Goal: Navigation & Orientation: Find specific page/section

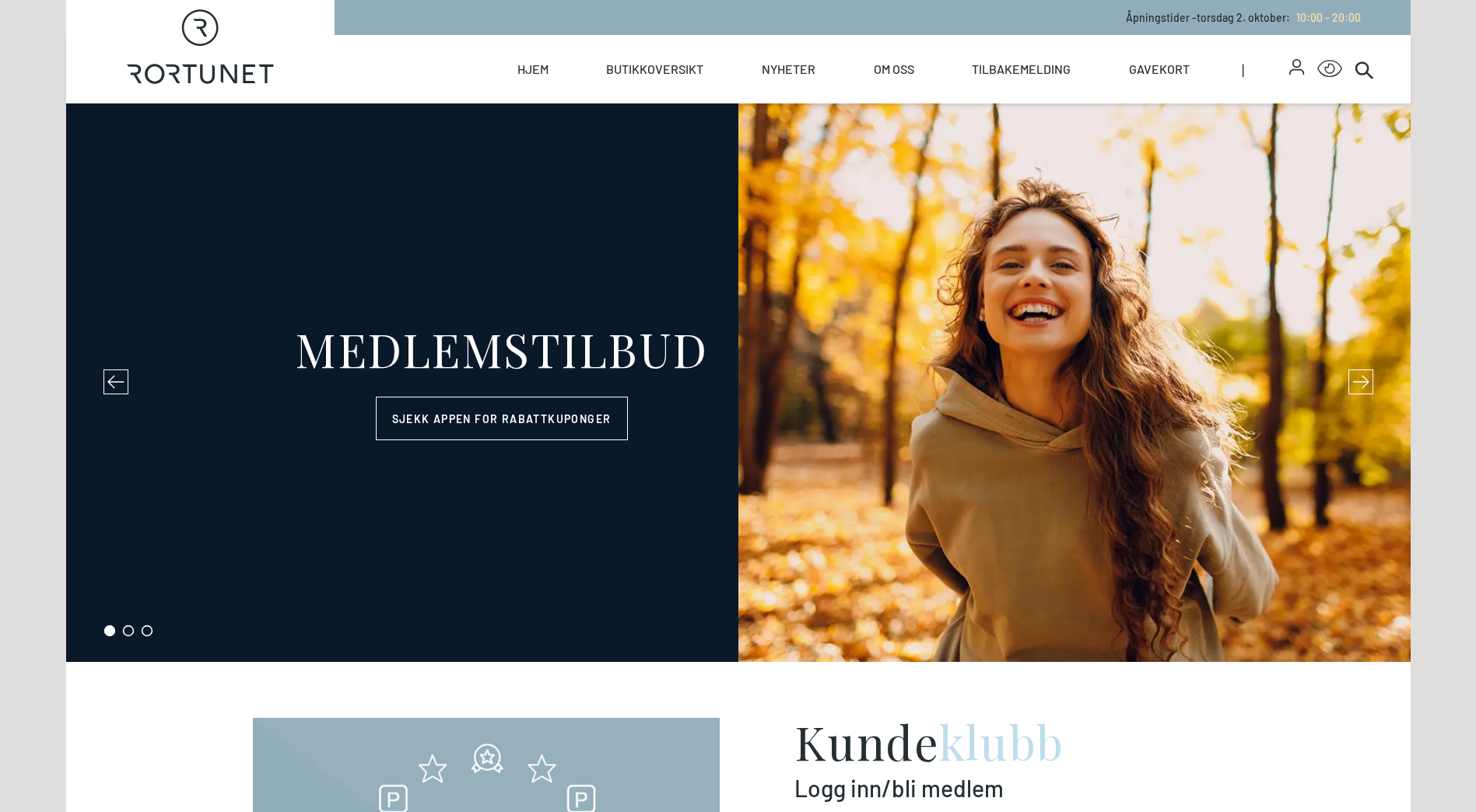
select select "NO"
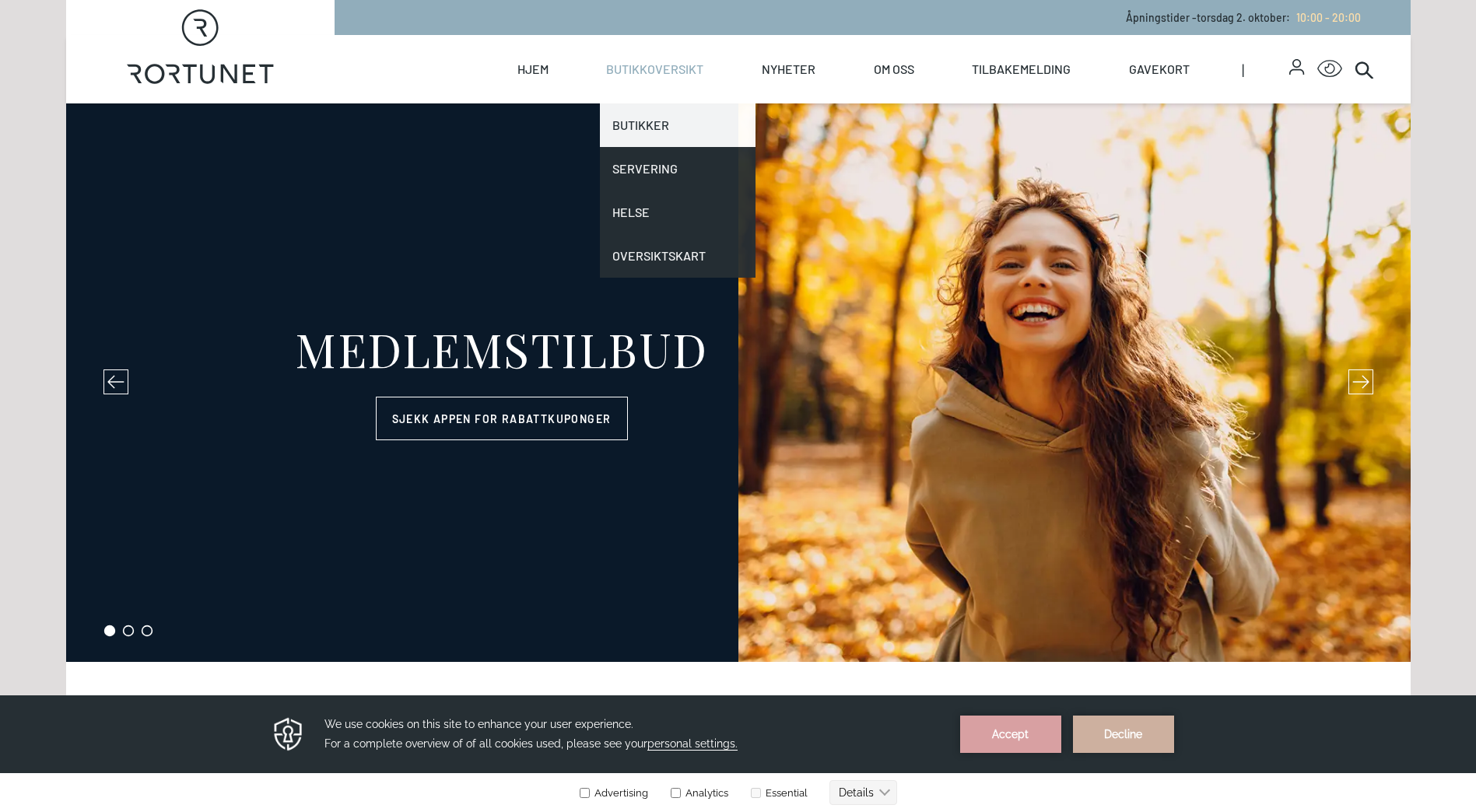
click at [650, 119] on link "Butikker" at bounding box center [677, 125] width 156 height 44
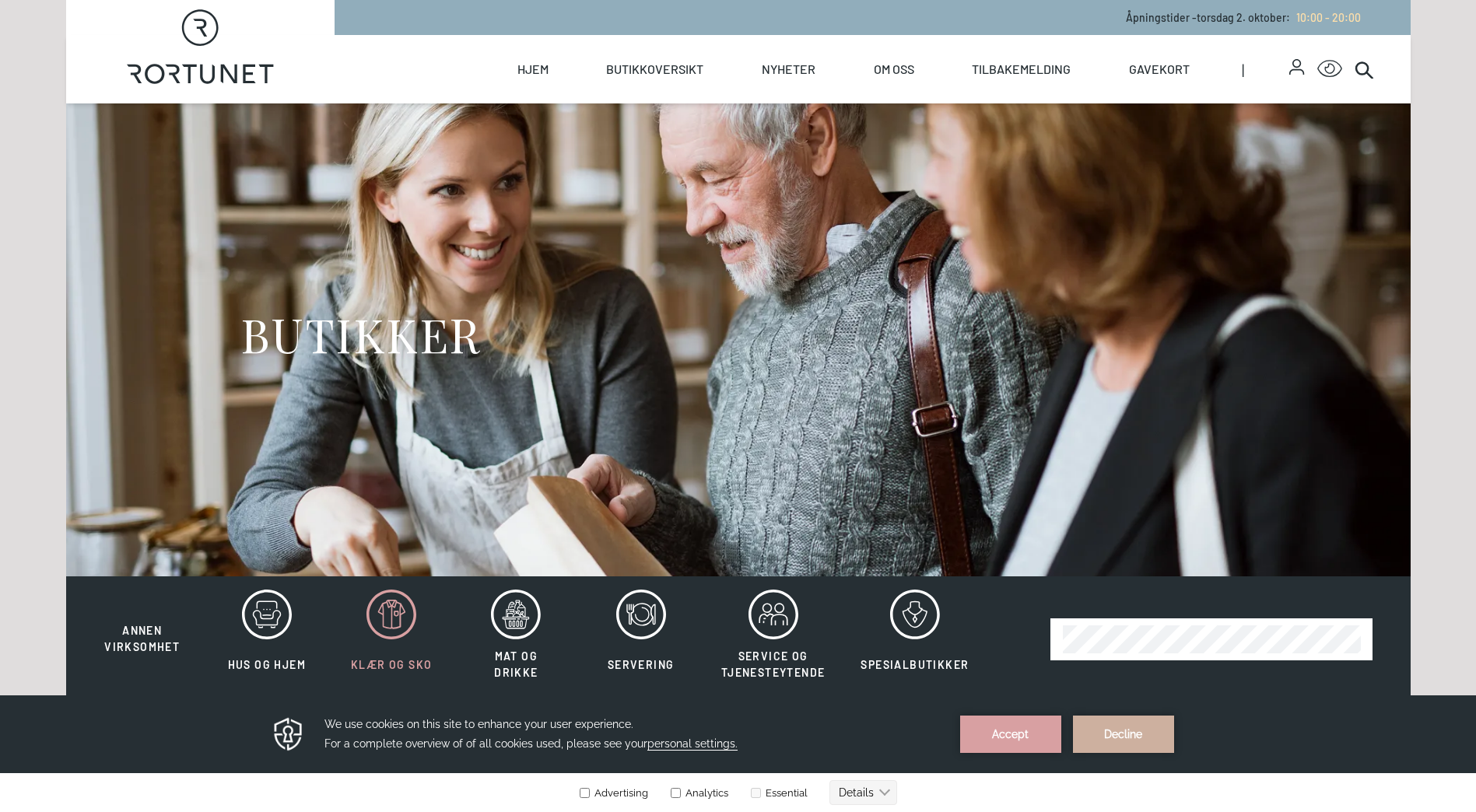
click at [379, 658] on span "Klær og sko" at bounding box center [391, 664] width 81 height 13
click at [385, 631] on icon at bounding box center [391, 615] width 50 height 50
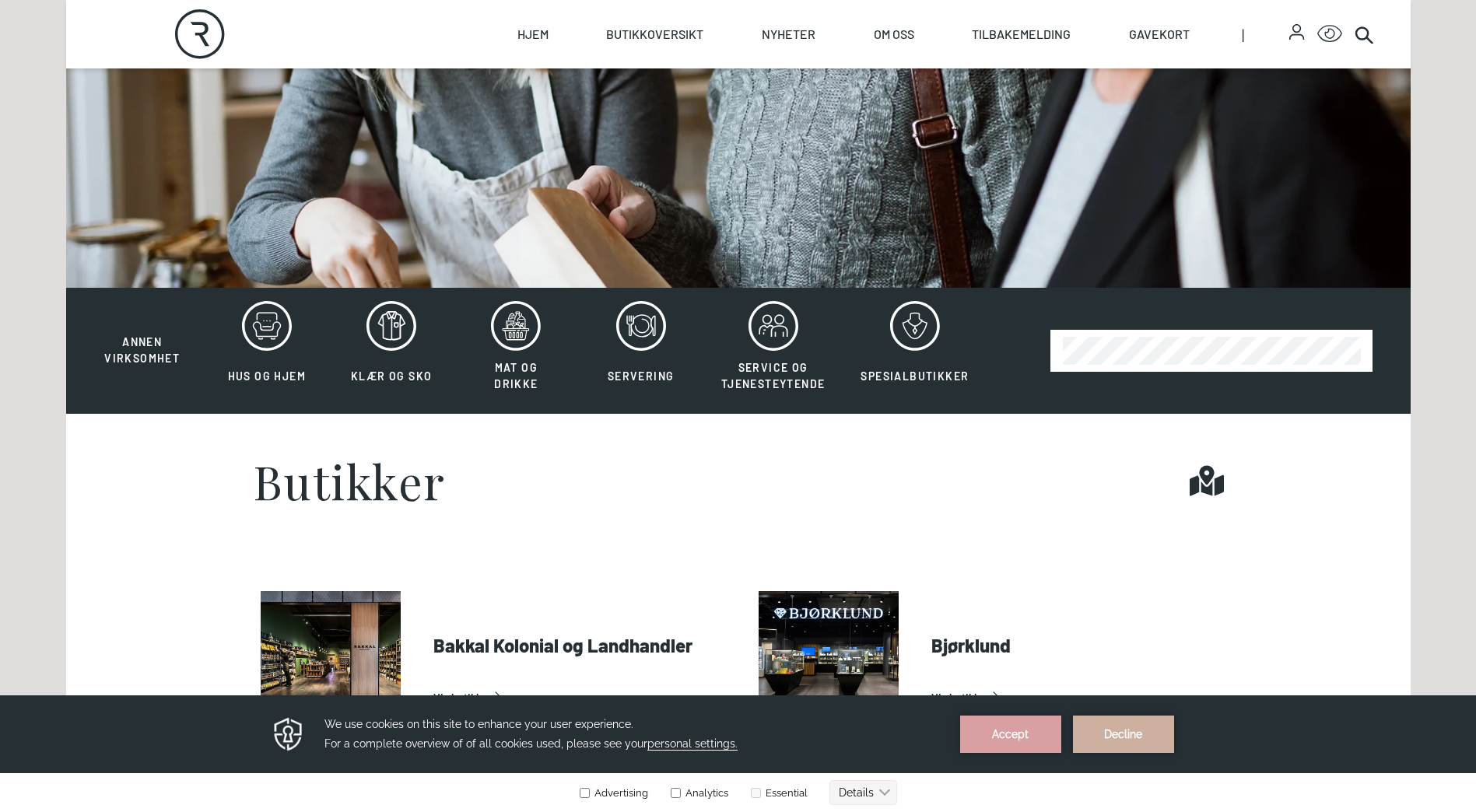
scroll to position [233, 0]
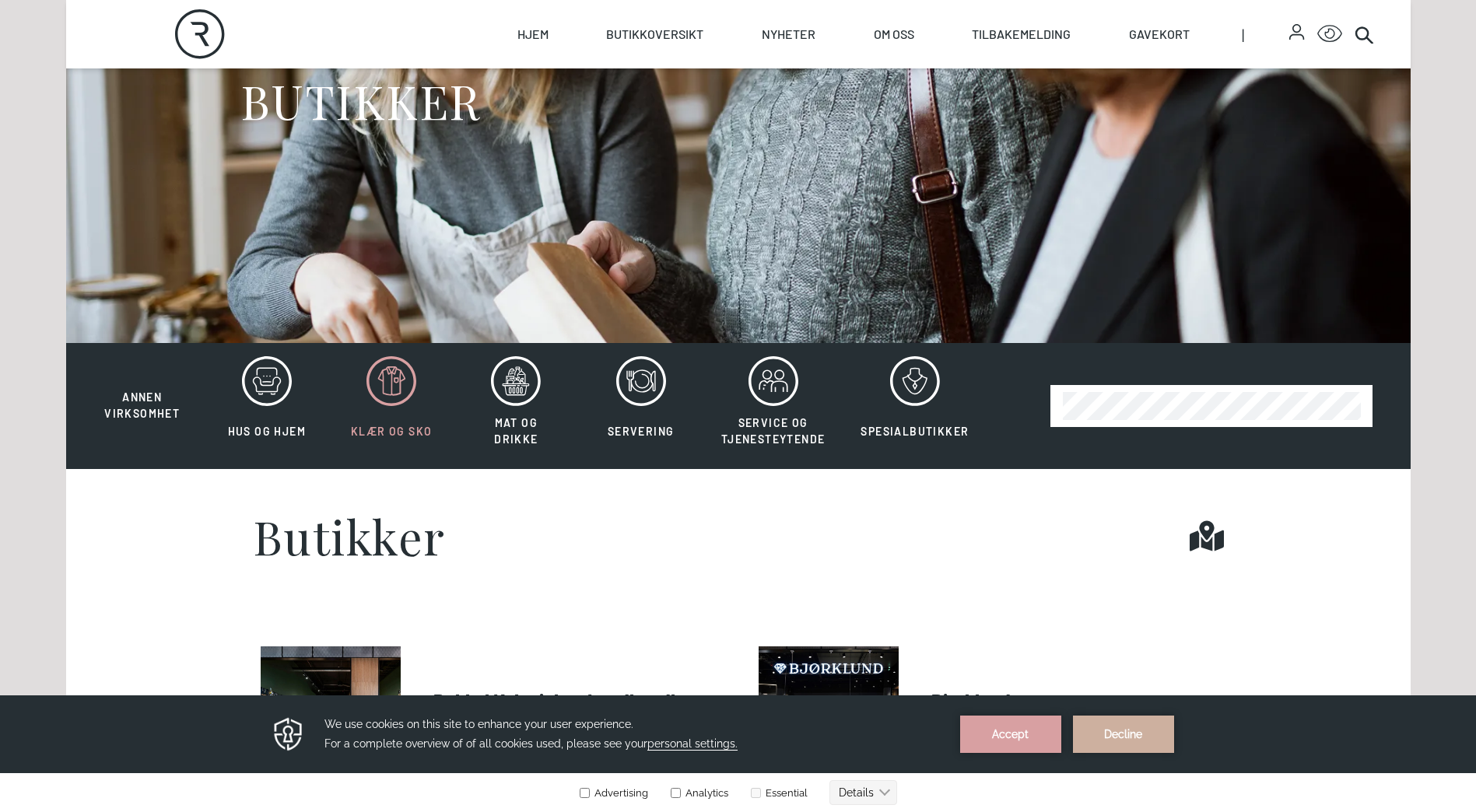
click at [367, 434] on span "Klær og sko" at bounding box center [391, 431] width 81 height 13
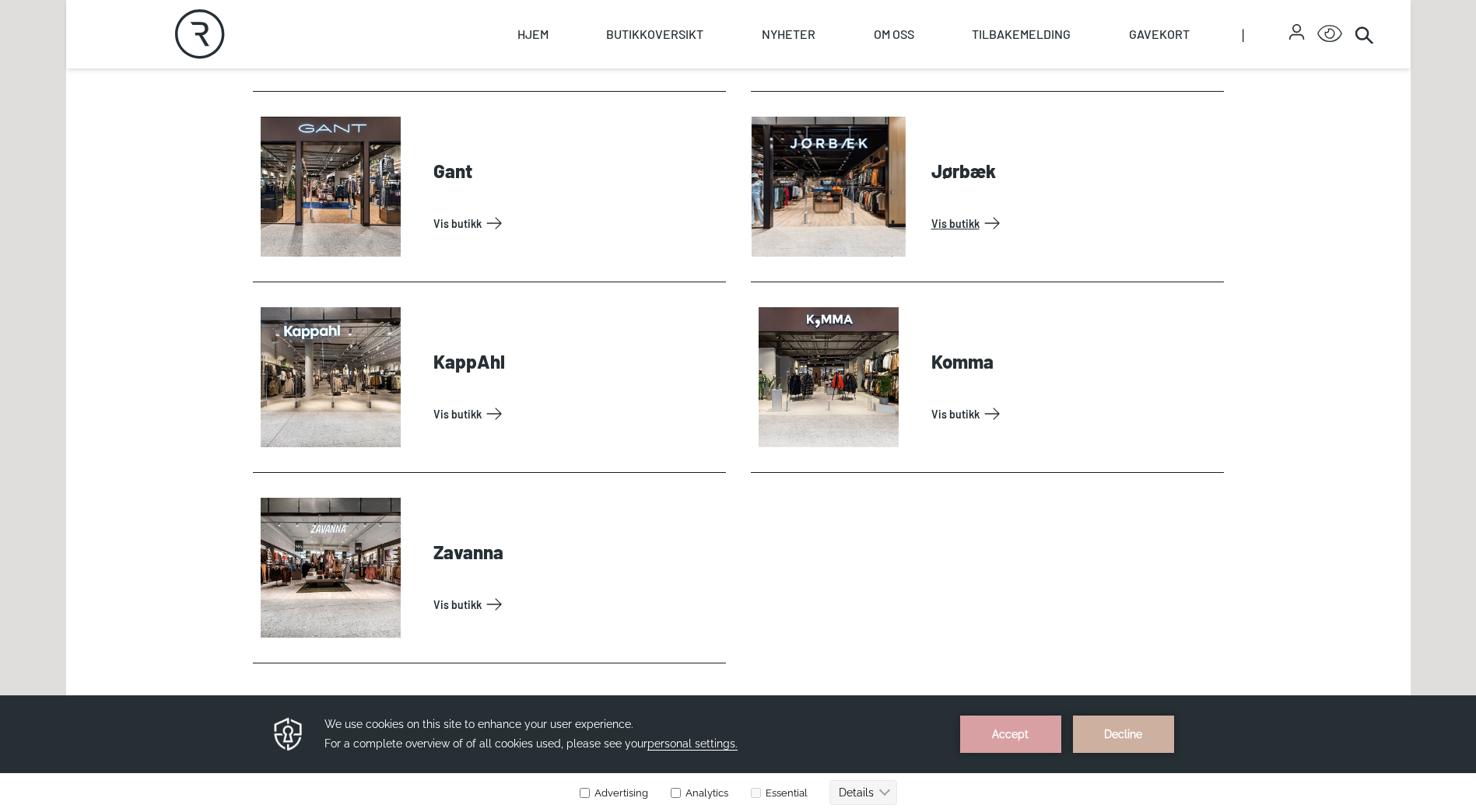
scroll to position [1011, 0]
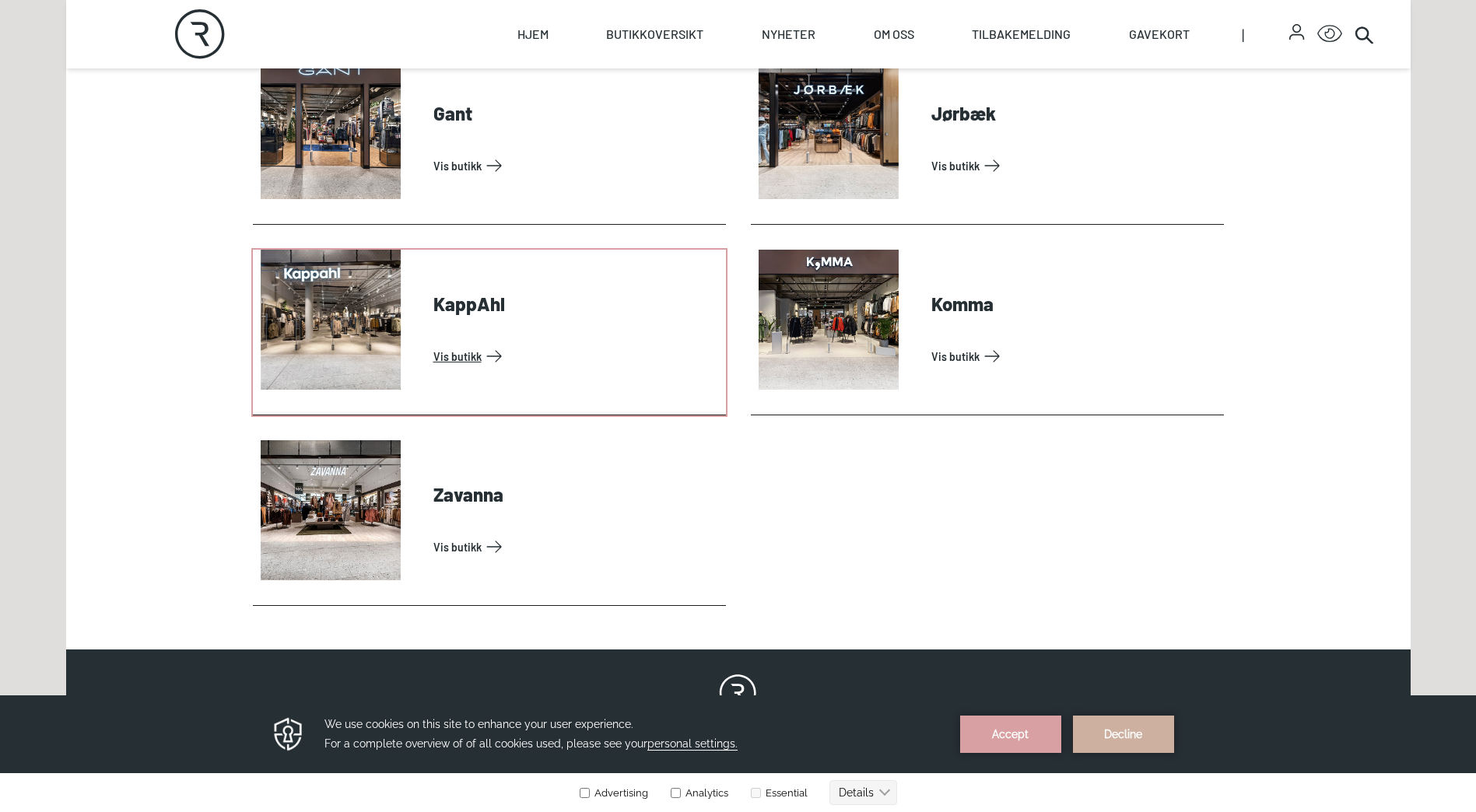
click at [456, 354] on link "Vis butikk" at bounding box center [577, 357] width 286 height 25
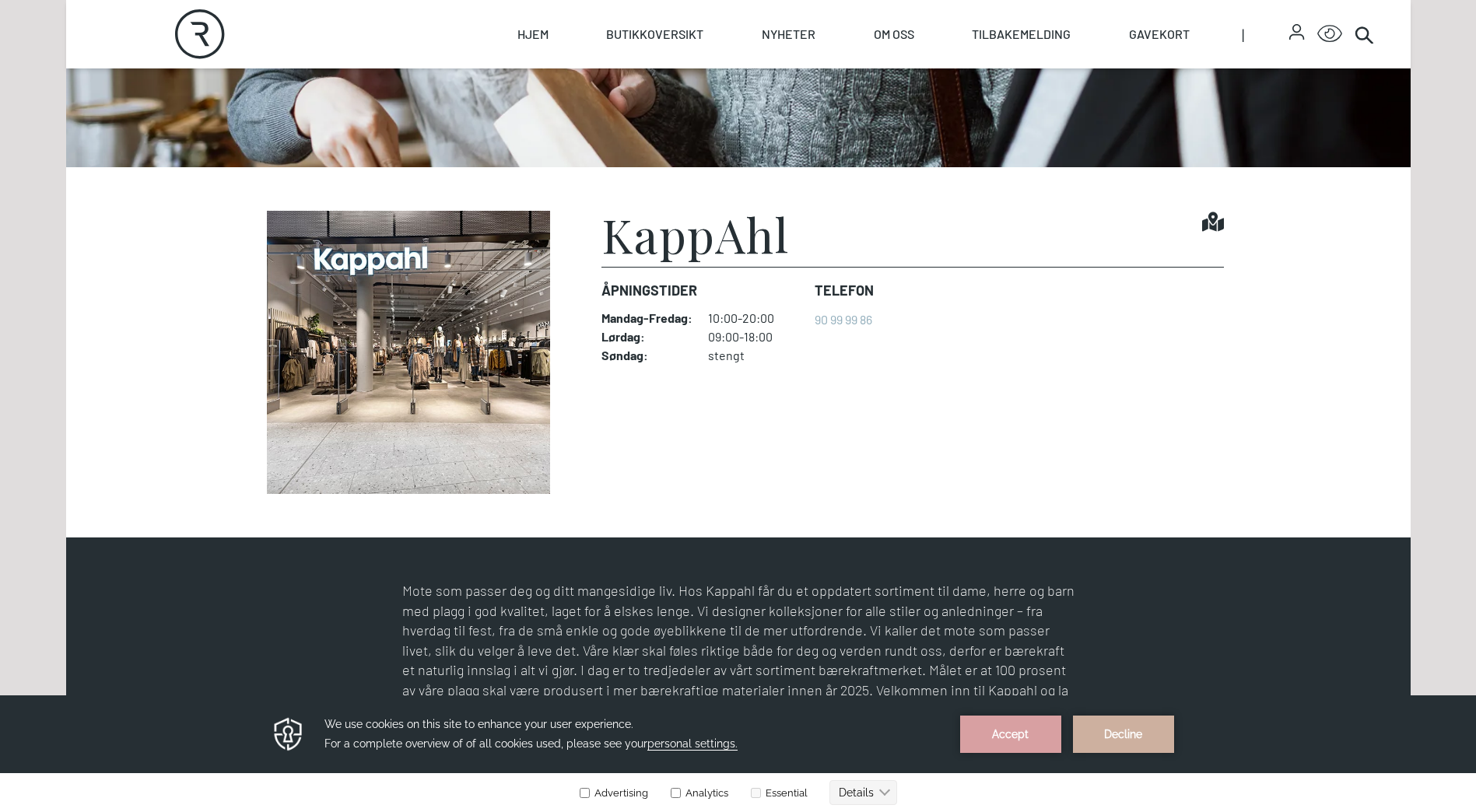
scroll to position [544, 0]
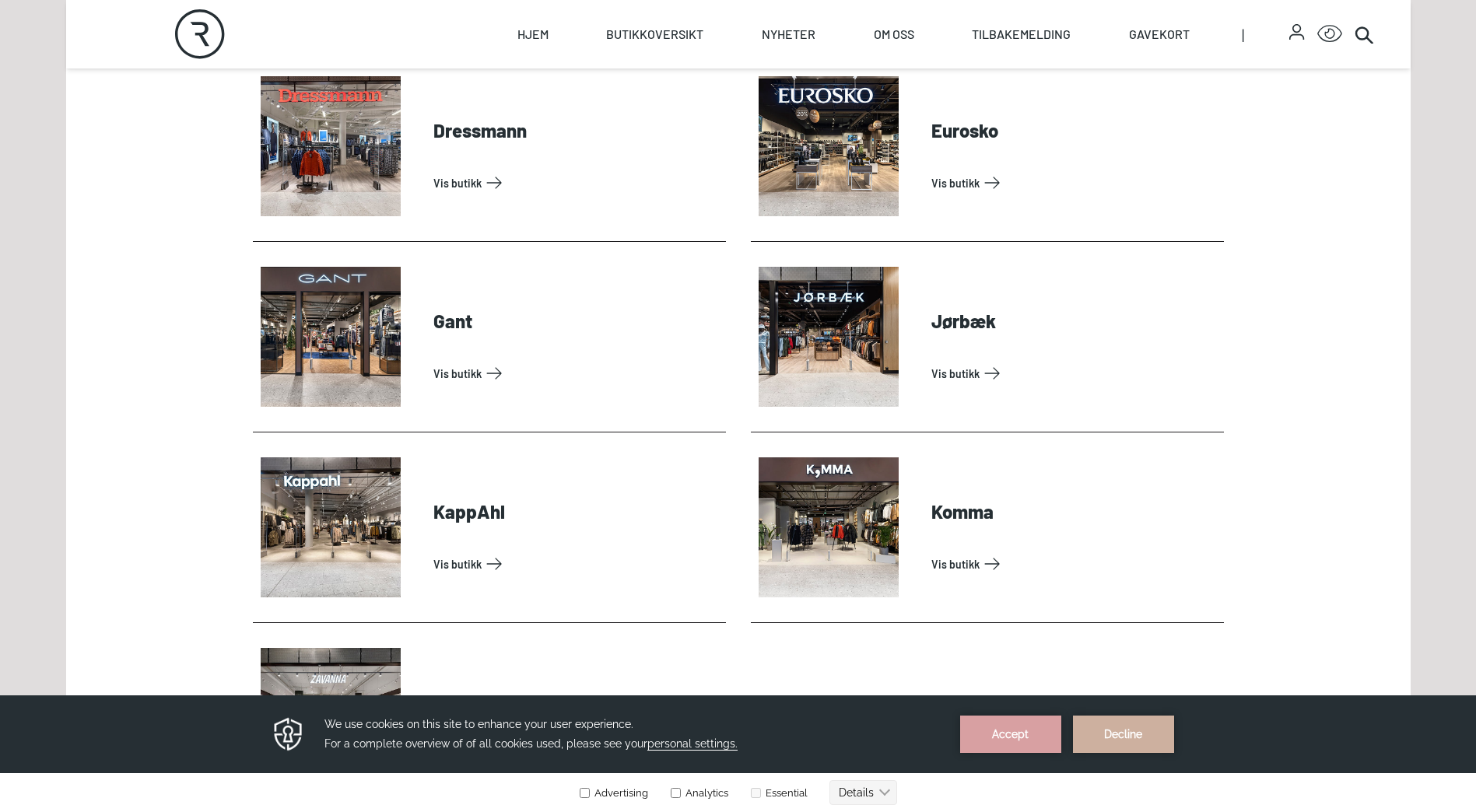
scroll to position [856, 0]
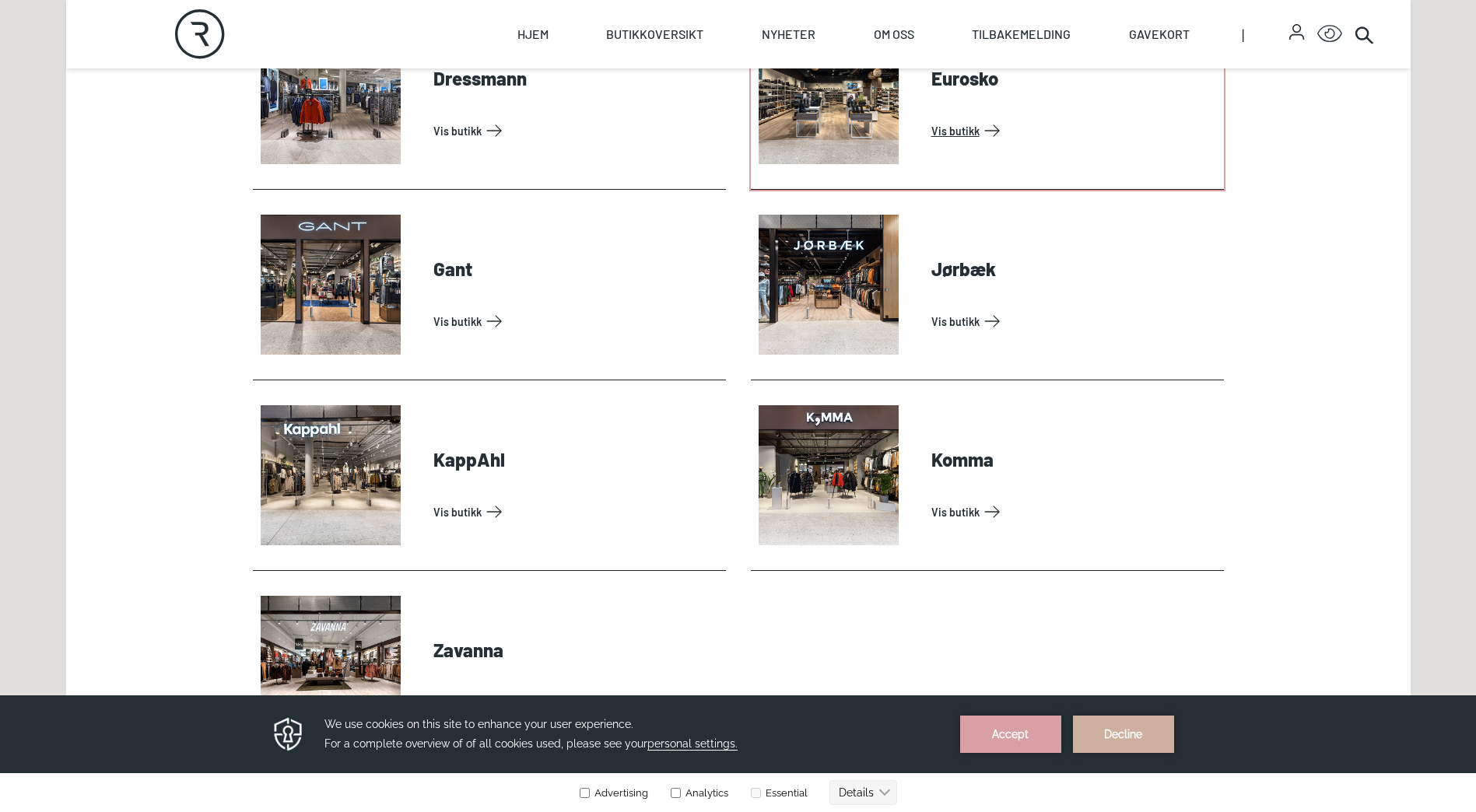
click at [951, 118] on link "Vis butikk" at bounding box center [1075, 131] width 286 height 25
